Goal: Information Seeking & Learning: Learn about a topic

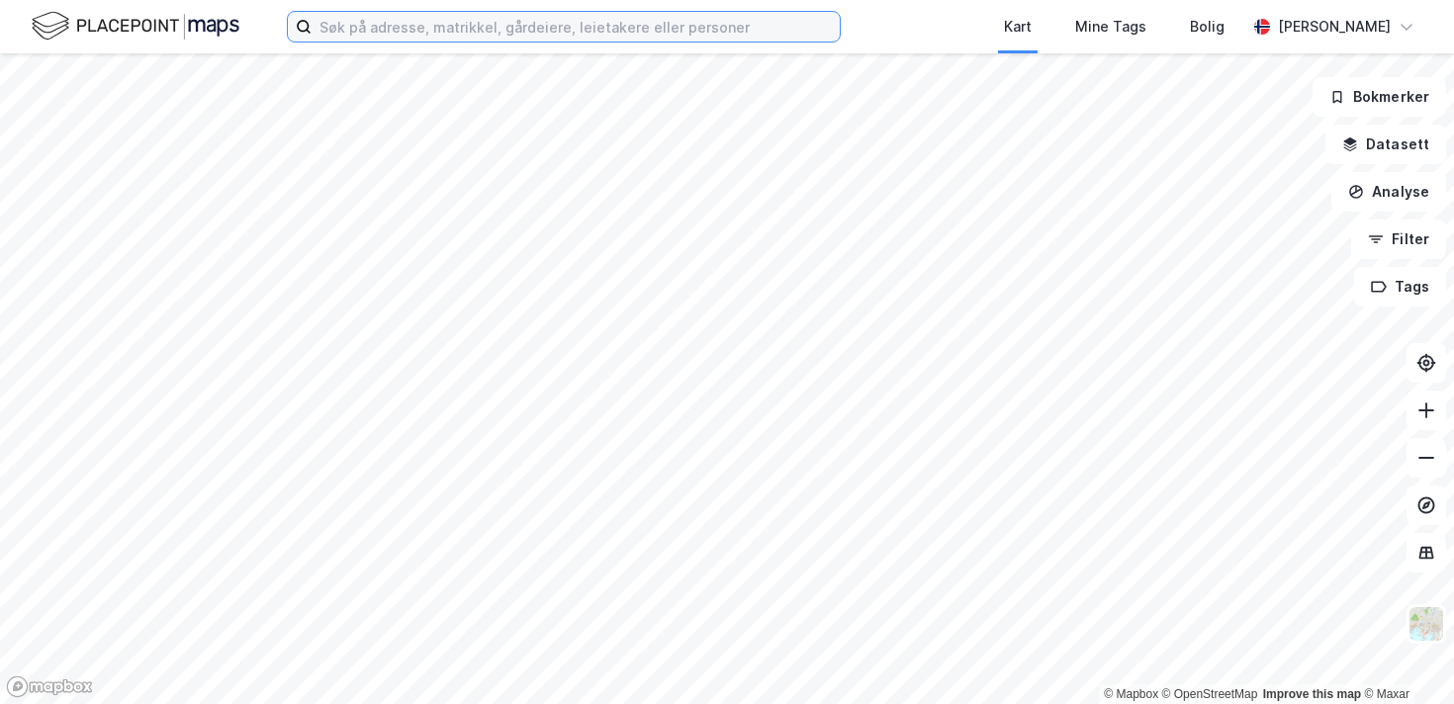
click at [495, 17] on input at bounding box center [576, 27] width 528 height 30
paste input "[PERSON_NAME][STREET_ADDRESS]"
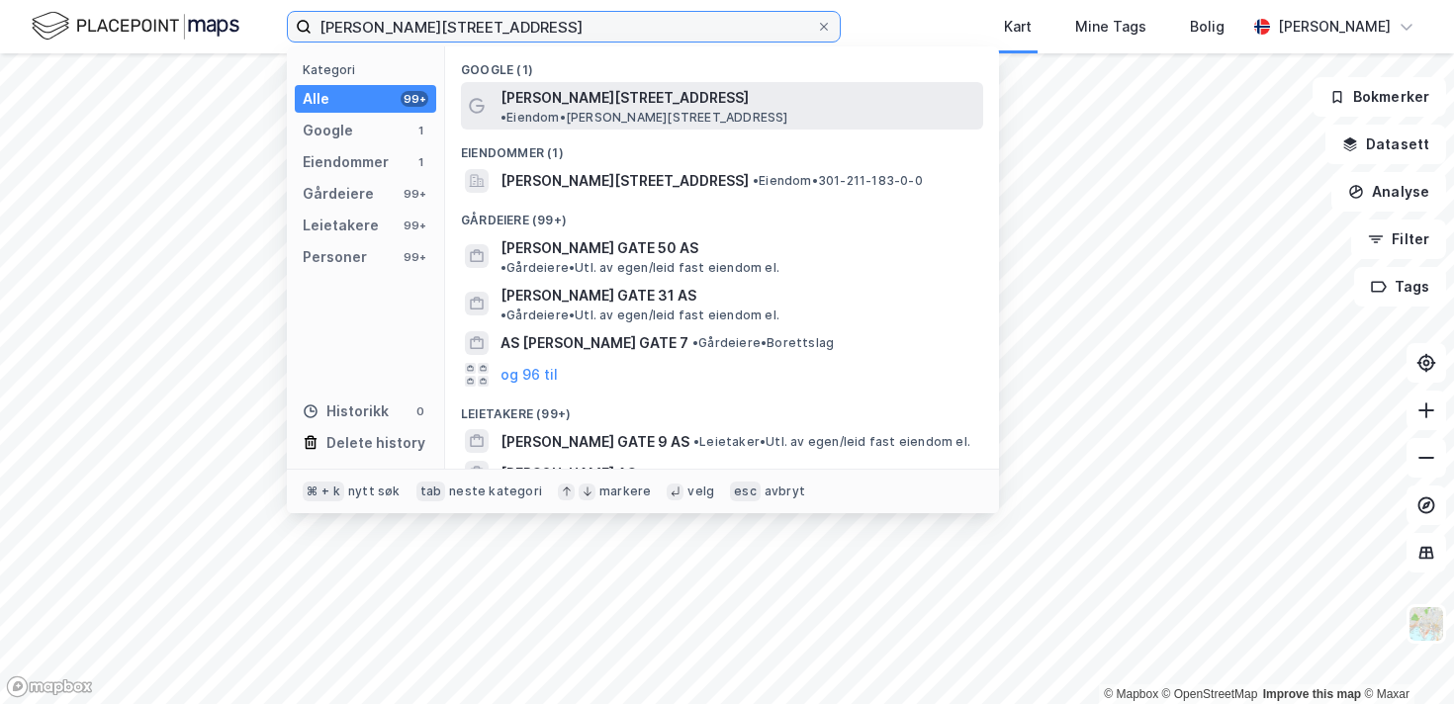
type input "[PERSON_NAME][STREET_ADDRESS]"
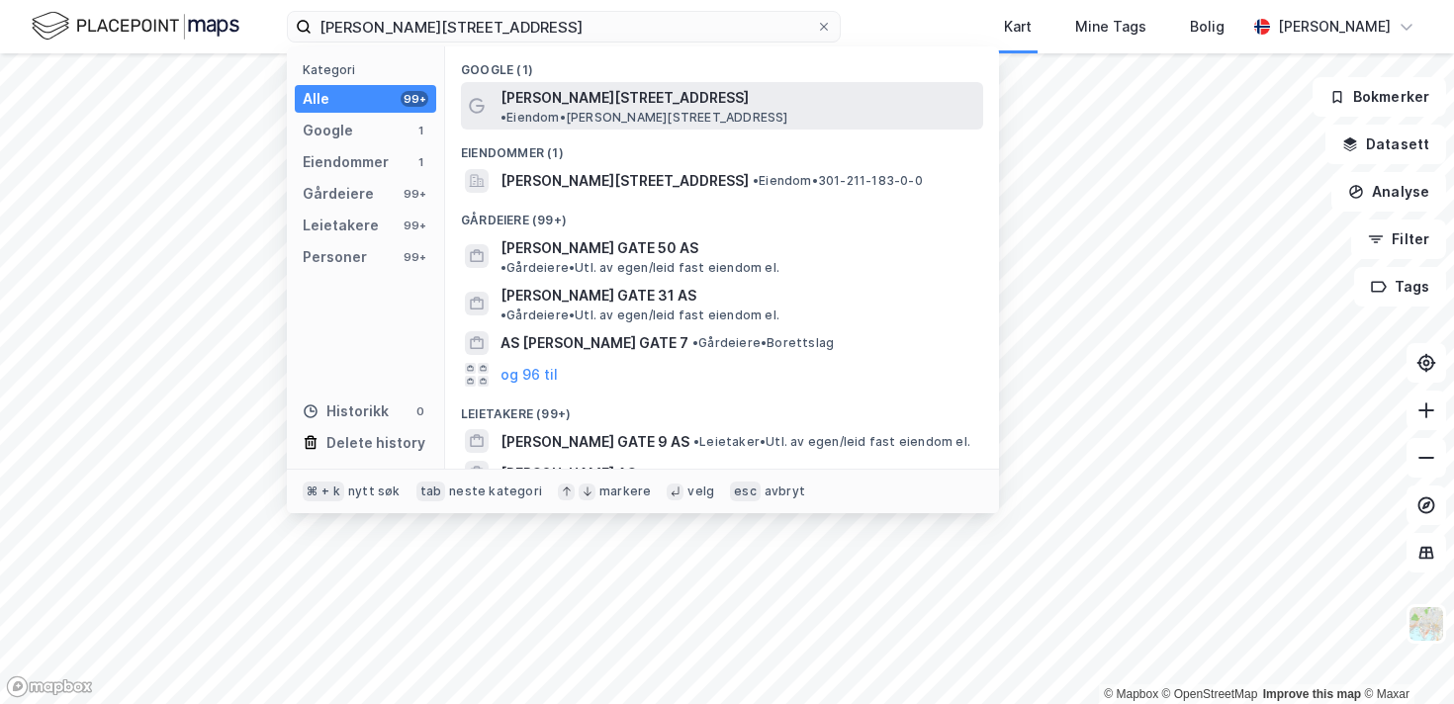
click at [597, 96] on span "[PERSON_NAME][STREET_ADDRESS]" at bounding box center [624, 98] width 248 height 24
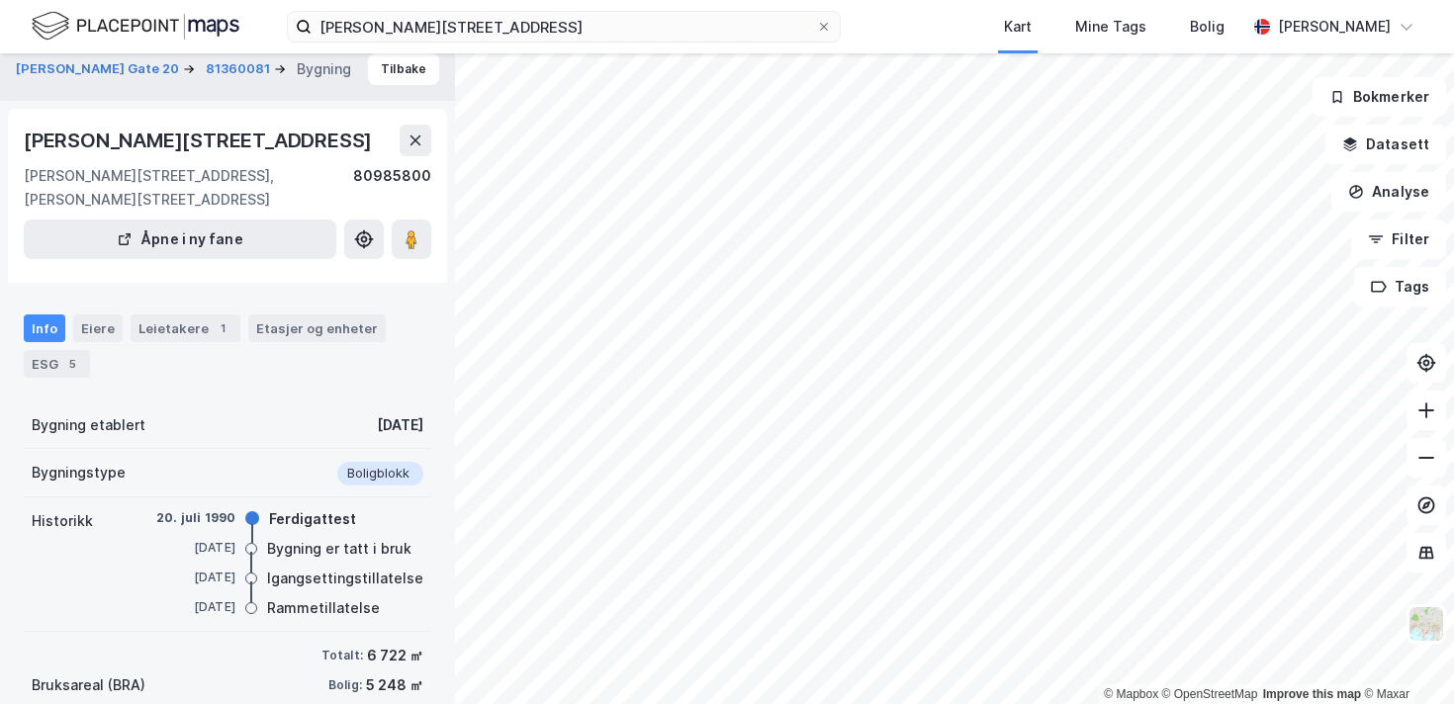
scroll to position [1, 0]
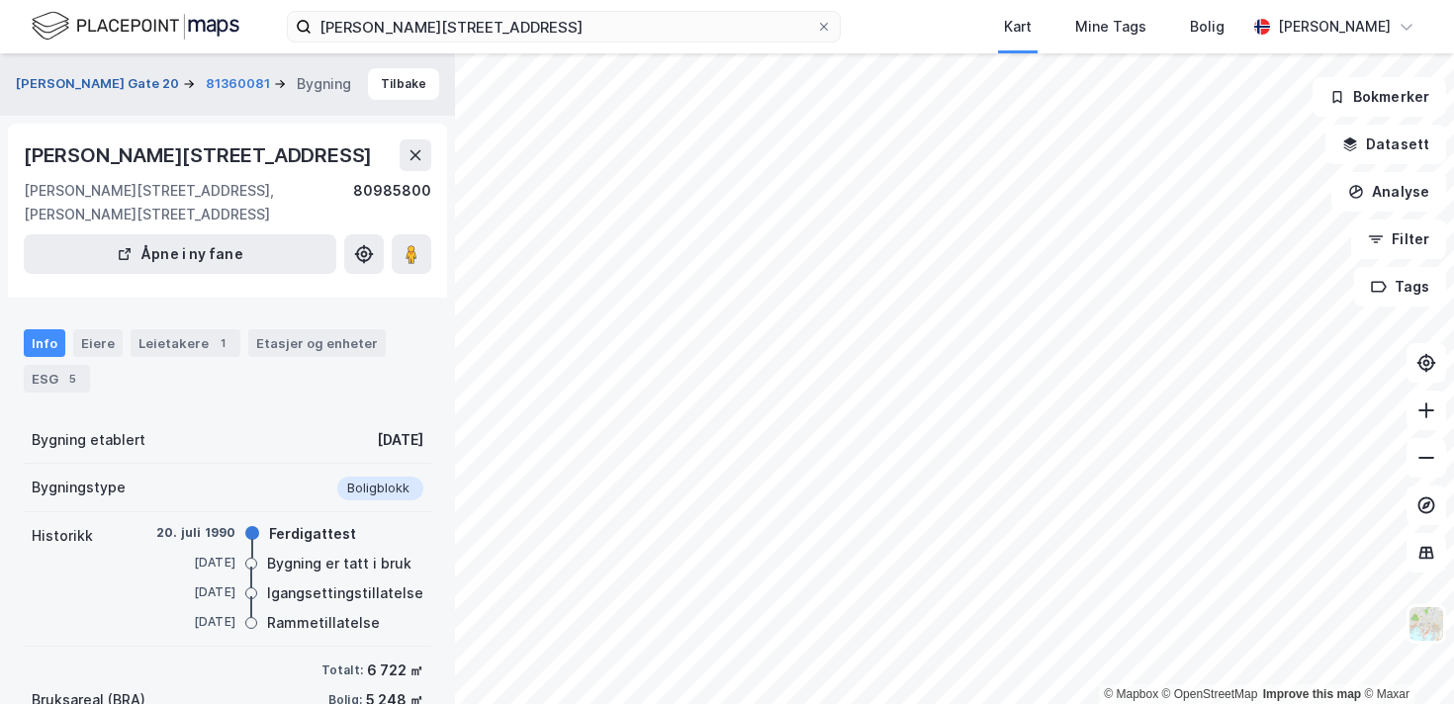
click at [110, 83] on button "[PERSON_NAME] Gate 20" at bounding box center [99, 84] width 167 height 20
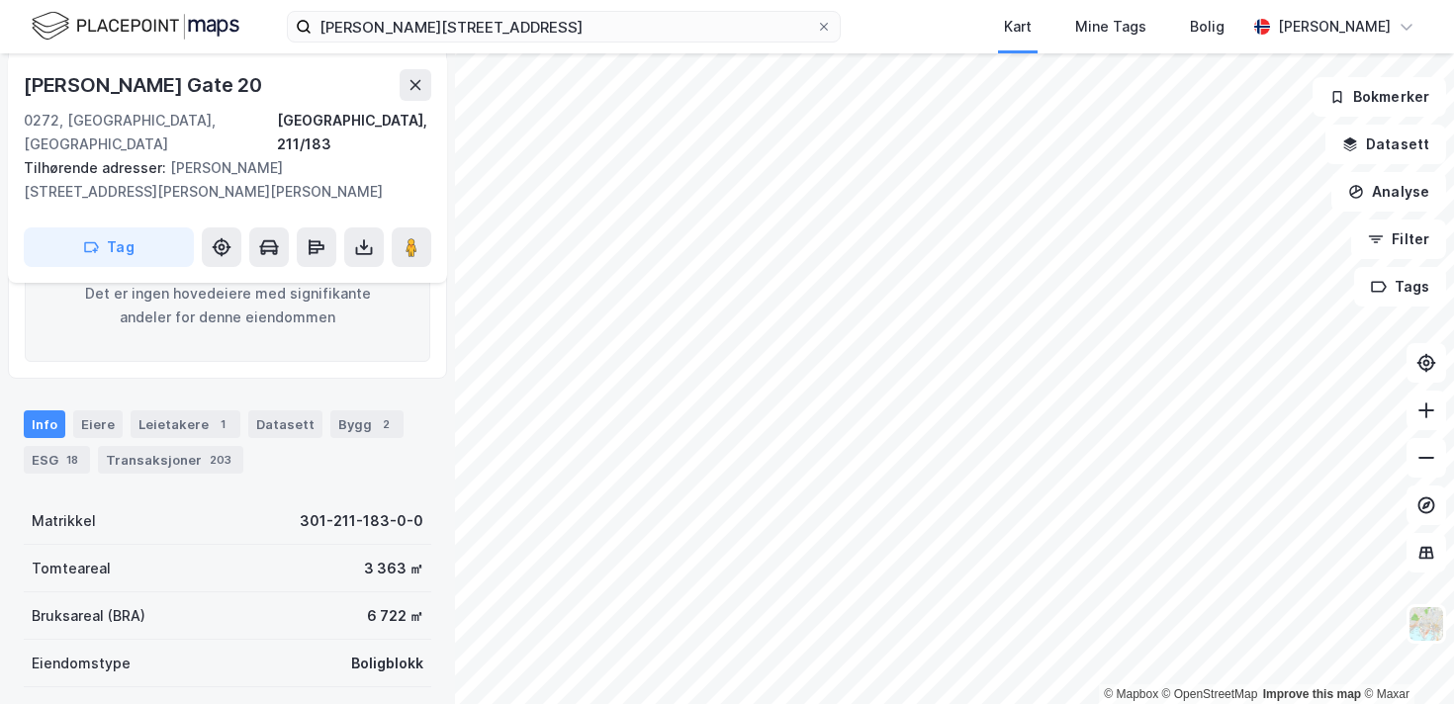
scroll to position [325, 0]
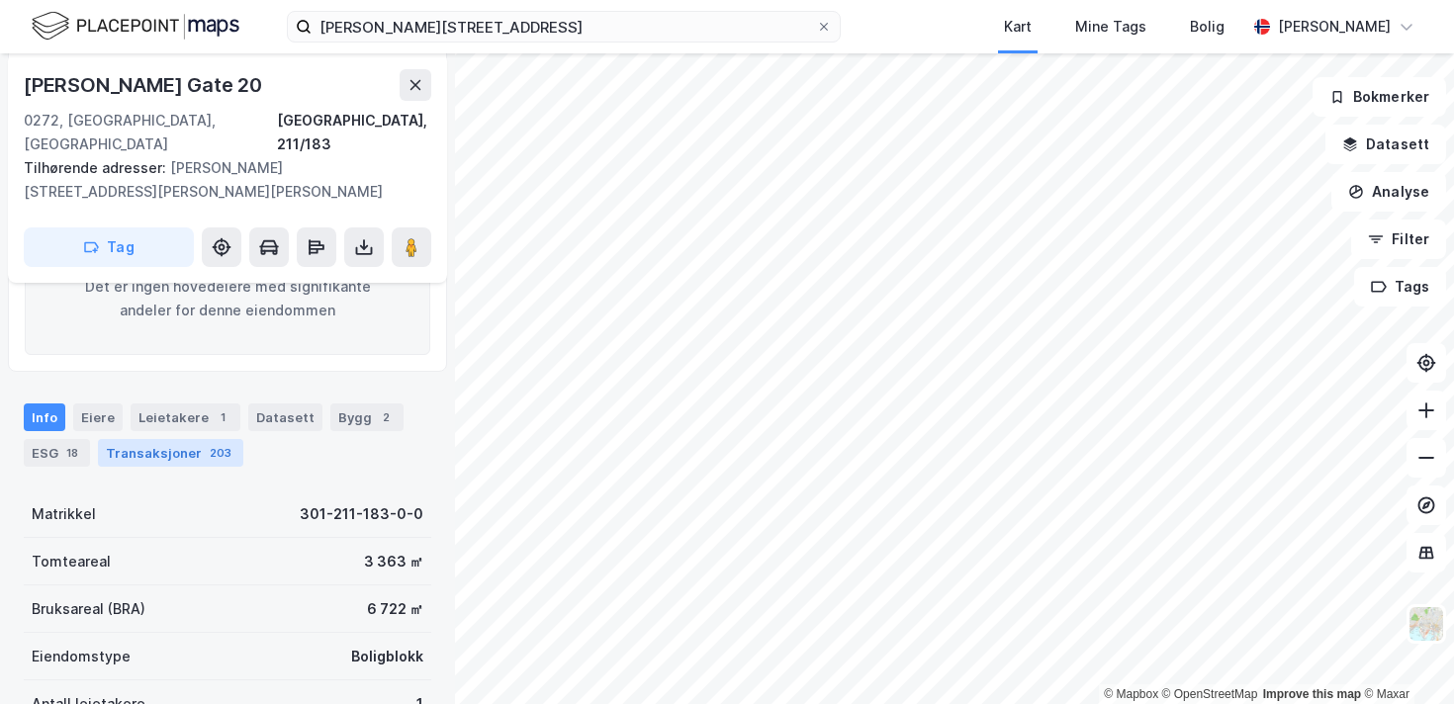
click at [169, 439] on div "Transaksjoner 203" at bounding box center [170, 453] width 145 height 28
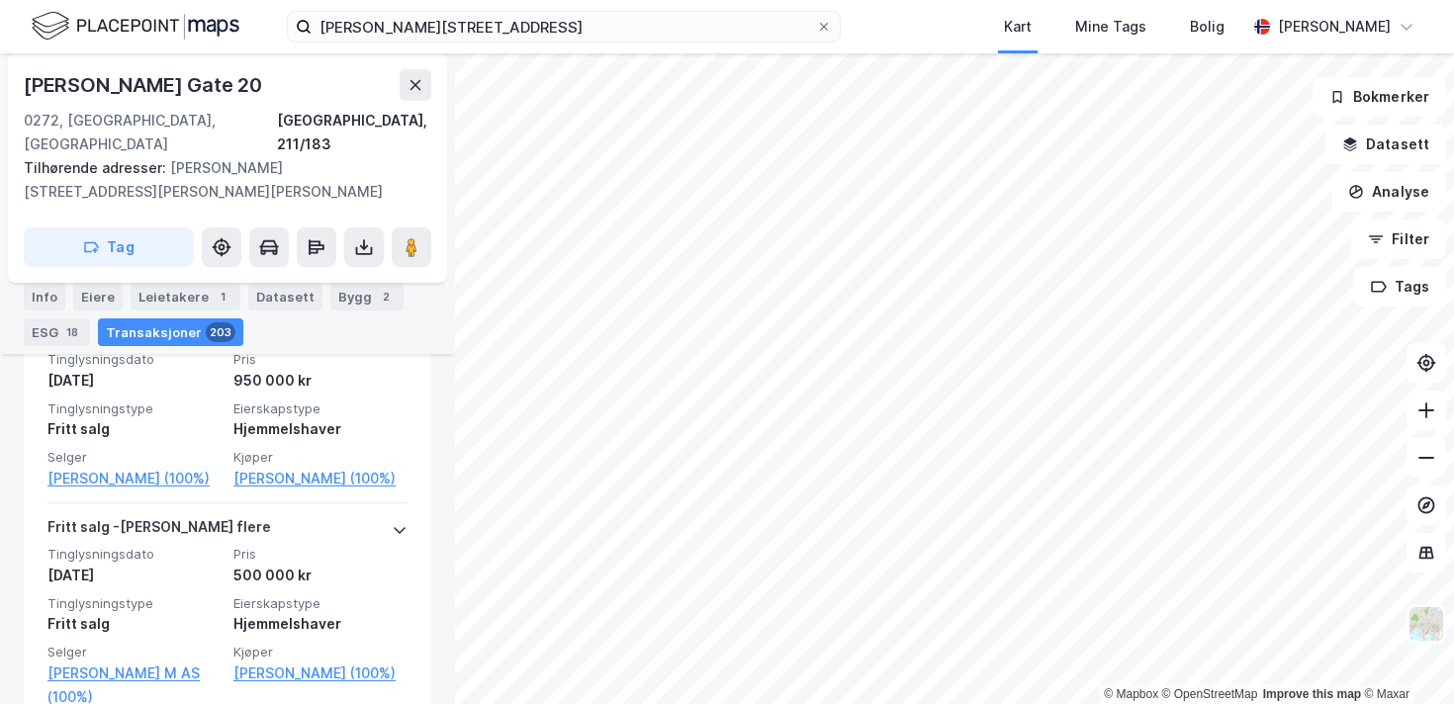
scroll to position [25444, 0]
